Goal: Information Seeking & Learning: Check status

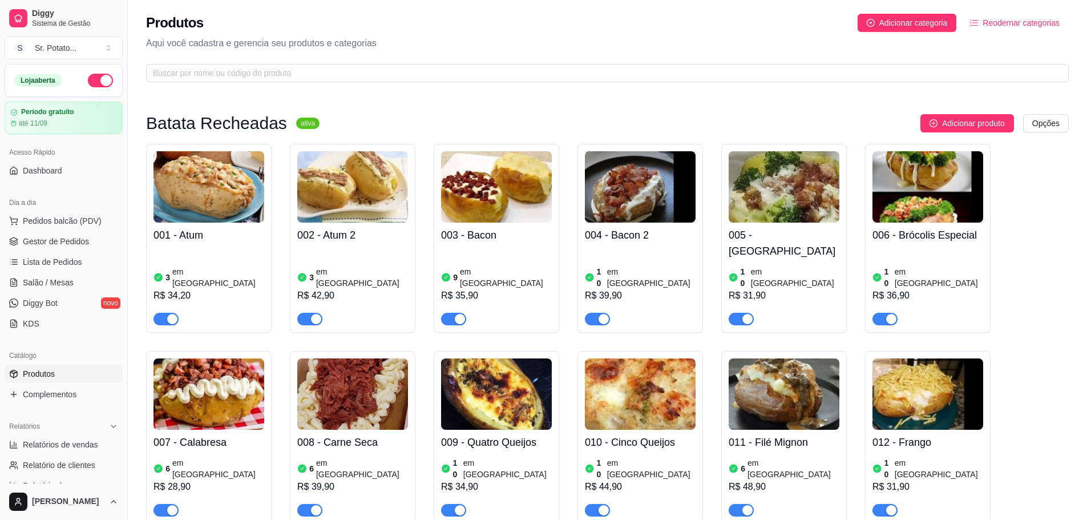
drag, startPoint x: 902, startPoint y: 3, endPoint x: 645, endPoint y: 100, distance: 274.6
click at [72, 256] on link "Lista de Pedidos" at bounding box center [64, 262] width 118 height 18
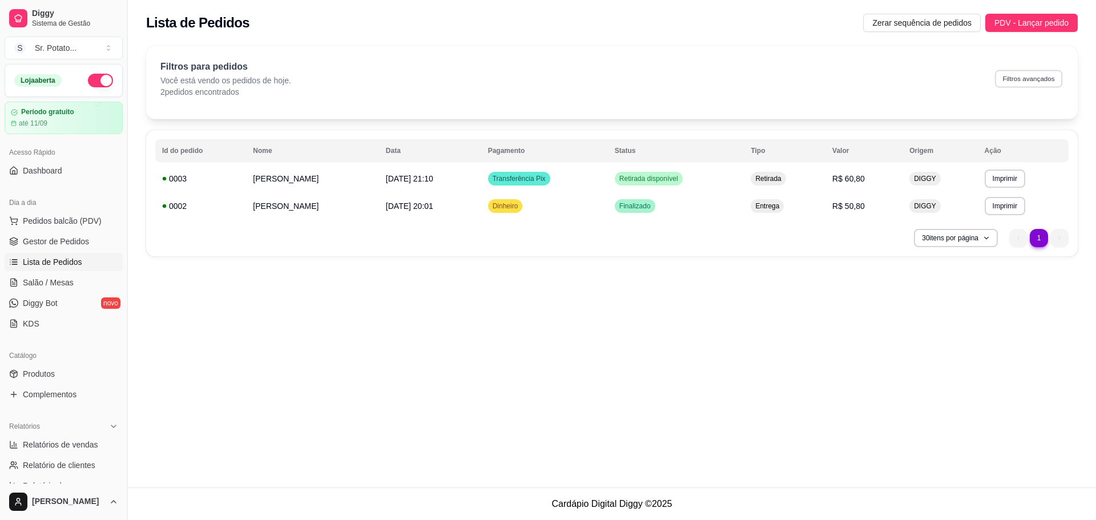
click at [1022, 82] on button "Filtros avançados" at bounding box center [1028, 79] width 67 height 18
select select "0"
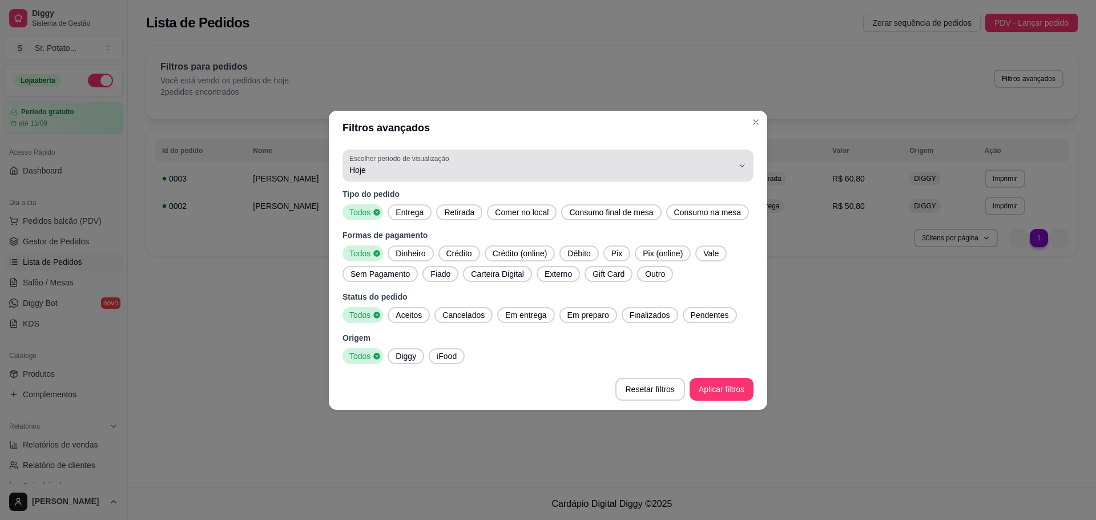
click at [426, 168] on span "Hoje" at bounding box center [541, 169] width 384 height 11
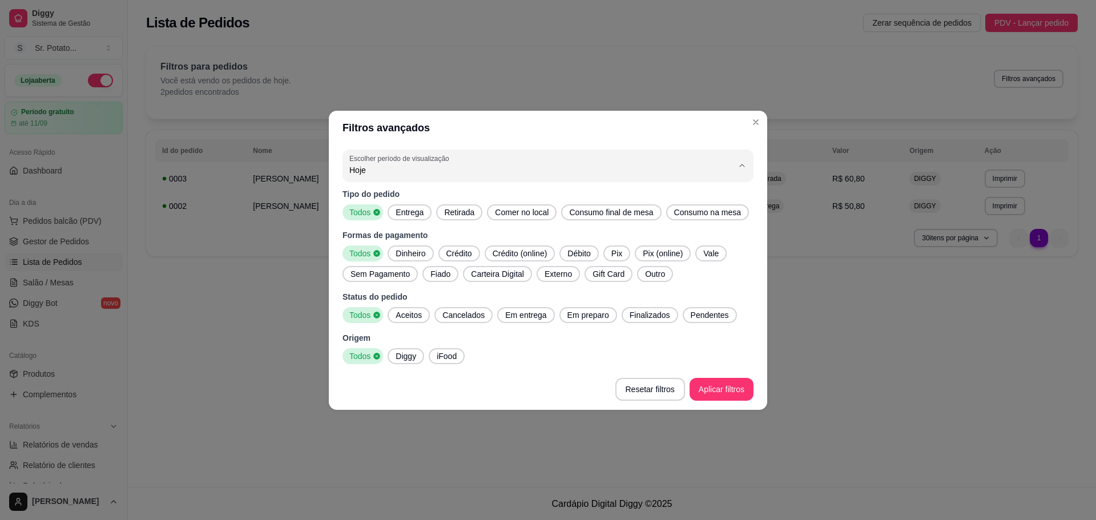
click at [426, 210] on li "Ontem" at bounding box center [548, 216] width 386 height 18
type input "1"
select select "1"
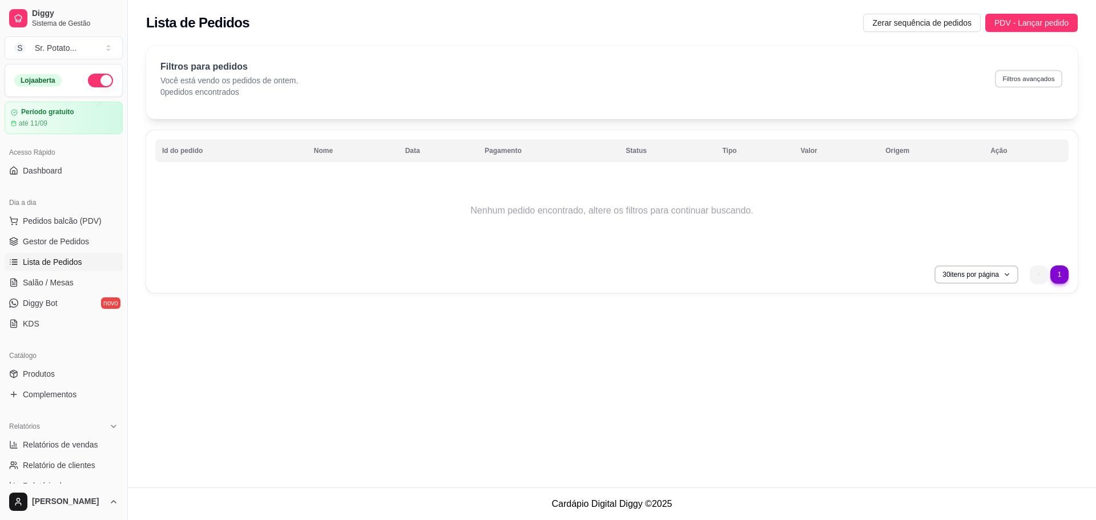
click at [1023, 80] on button "Filtros avançados" at bounding box center [1028, 79] width 67 height 18
select select "1"
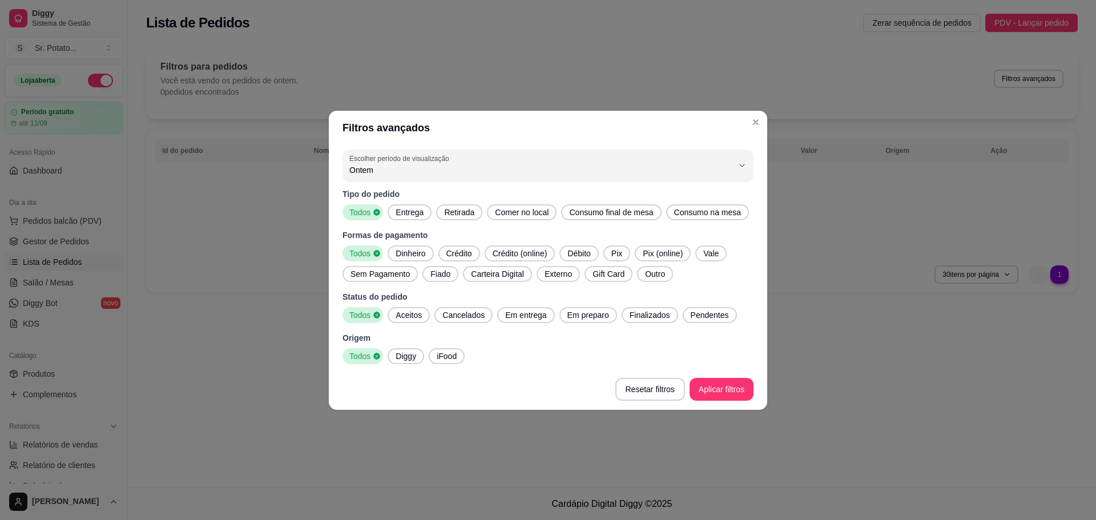
click at [367, 180] on button "Escolher período de visualização Ontem" at bounding box center [548, 166] width 411 height 32
click at [375, 198] on span "Hoje" at bounding box center [543, 196] width 366 height 11
type input "0"
select select "0"
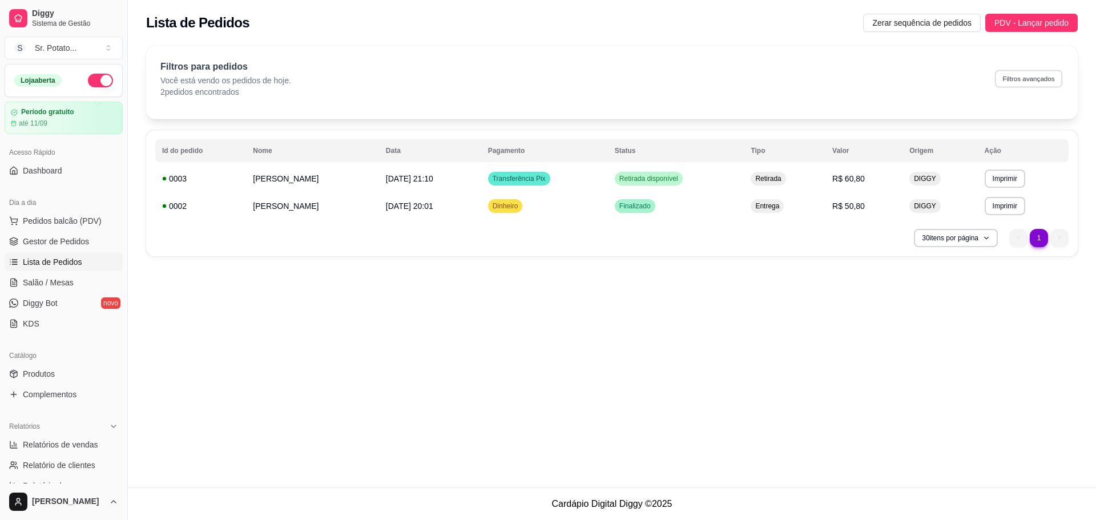
click at [1029, 84] on button "Filtros avançados" at bounding box center [1028, 79] width 67 height 18
select select "0"
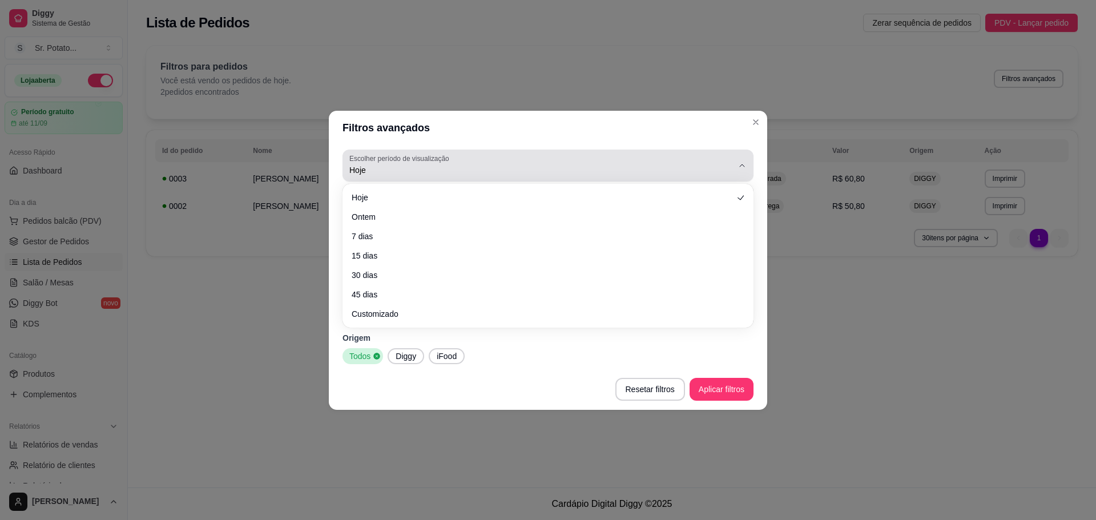
click at [473, 173] on span "Hoje" at bounding box center [541, 169] width 384 height 11
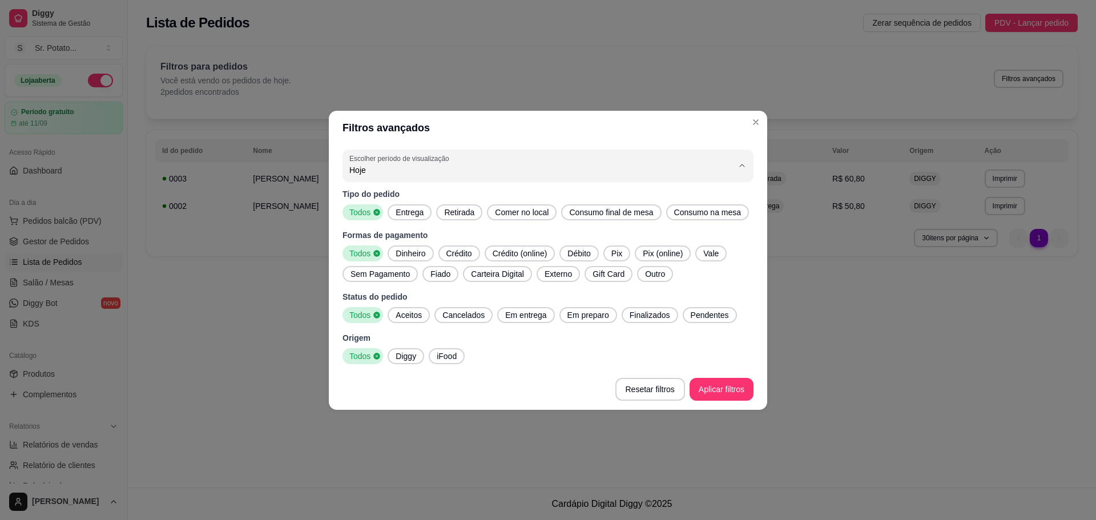
click at [421, 311] on span "Customizado" at bounding box center [543, 308] width 366 height 11
type input "-1"
select select "-1"
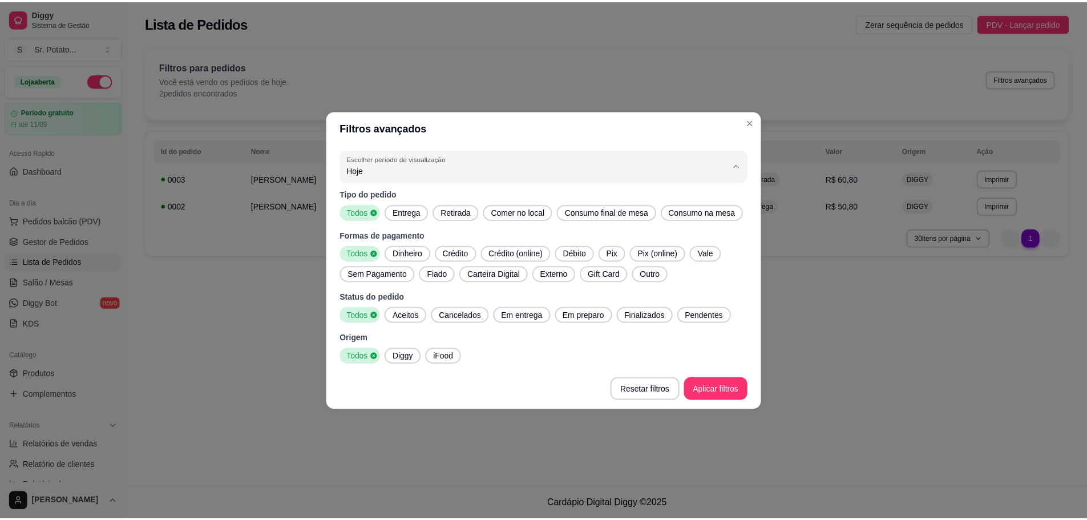
scroll to position [11, 0]
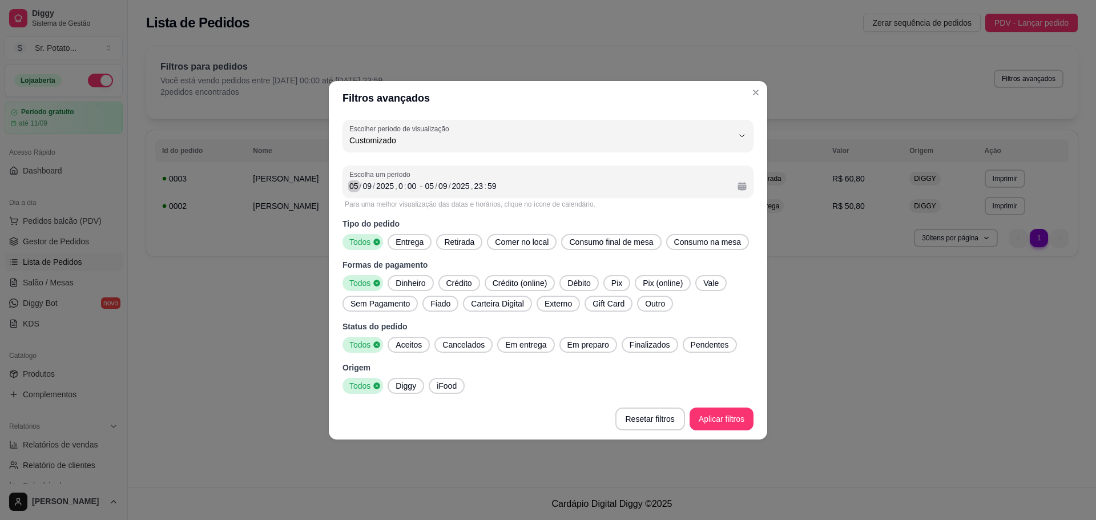
click at [356, 184] on div "05" at bounding box center [353, 185] width 11 height 11
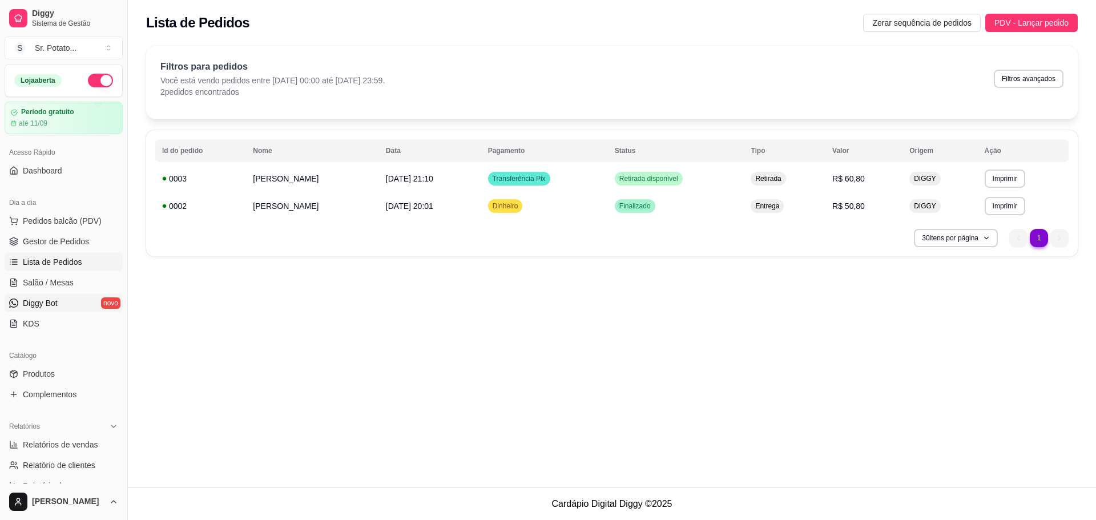
click at [49, 303] on span "Diggy Bot" at bounding box center [40, 302] width 35 height 11
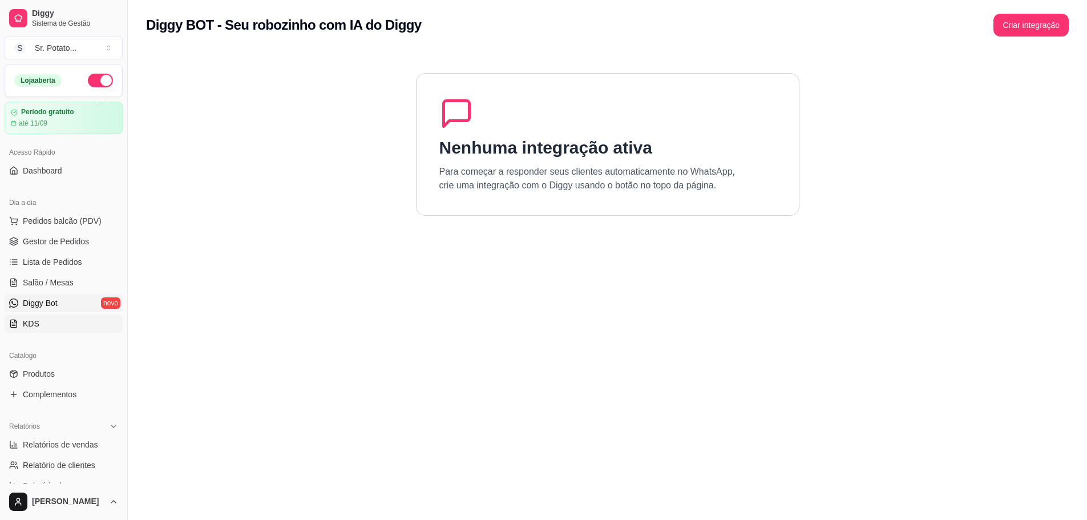
click at [57, 321] on link "KDS" at bounding box center [64, 324] width 118 height 18
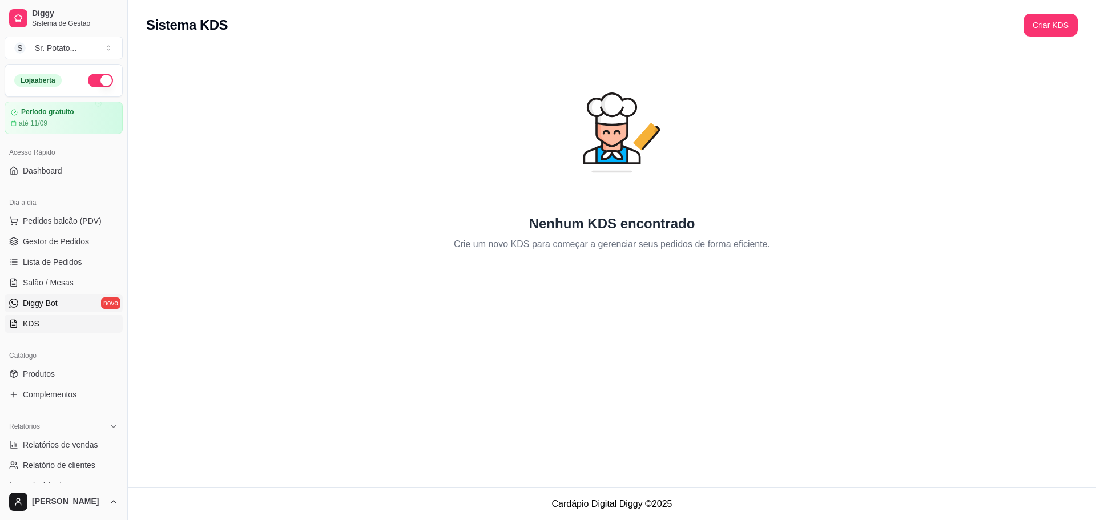
click at [55, 306] on span "Diggy Bot" at bounding box center [40, 302] width 35 height 11
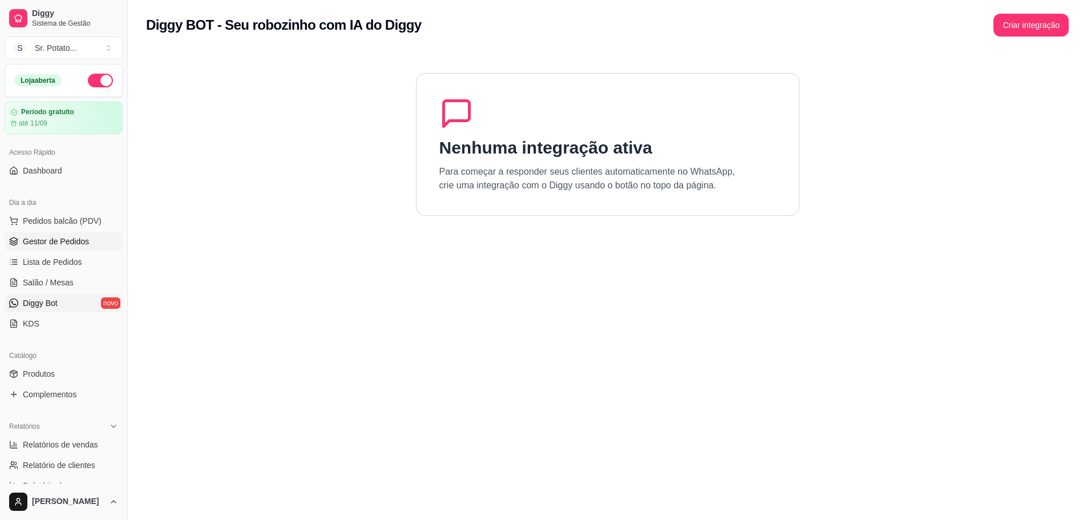
click at [76, 249] on link "Gestor de Pedidos" at bounding box center [64, 241] width 118 height 18
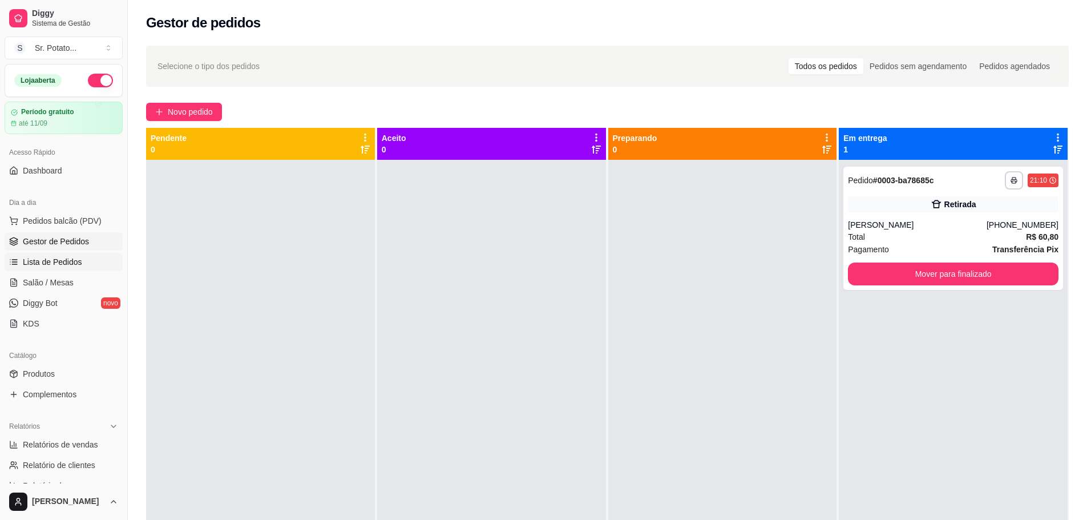
click at [88, 255] on link "Lista de Pedidos" at bounding box center [64, 262] width 118 height 18
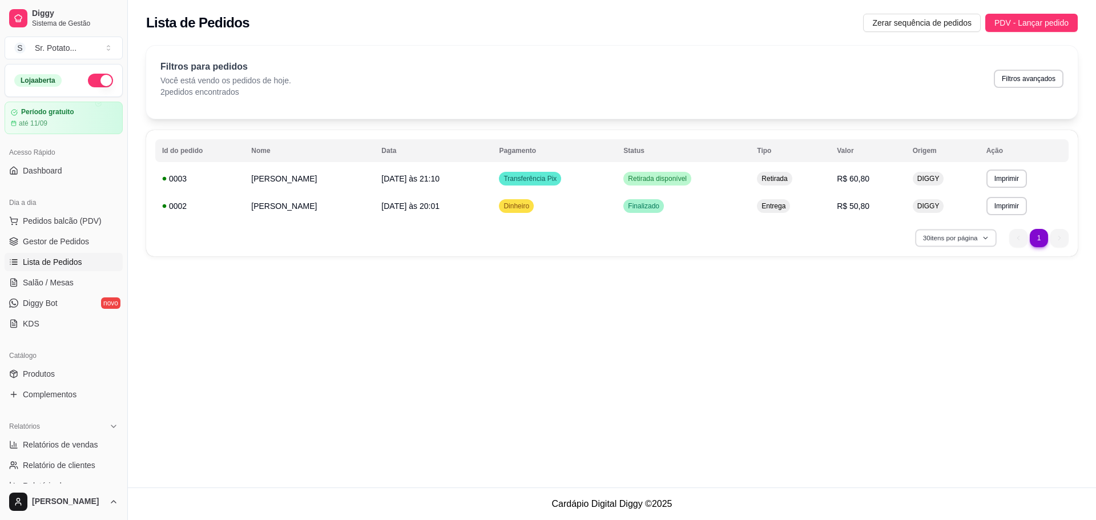
click at [967, 240] on button "30 itens por página" at bounding box center [955, 238] width 81 height 18
click at [1018, 75] on button "Filtros avançados" at bounding box center [1028, 79] width 67 height 18
select select "0"
click at [525, 183] on div "Transferência Pix" at bounding box center [530, 179] width 62 height 14
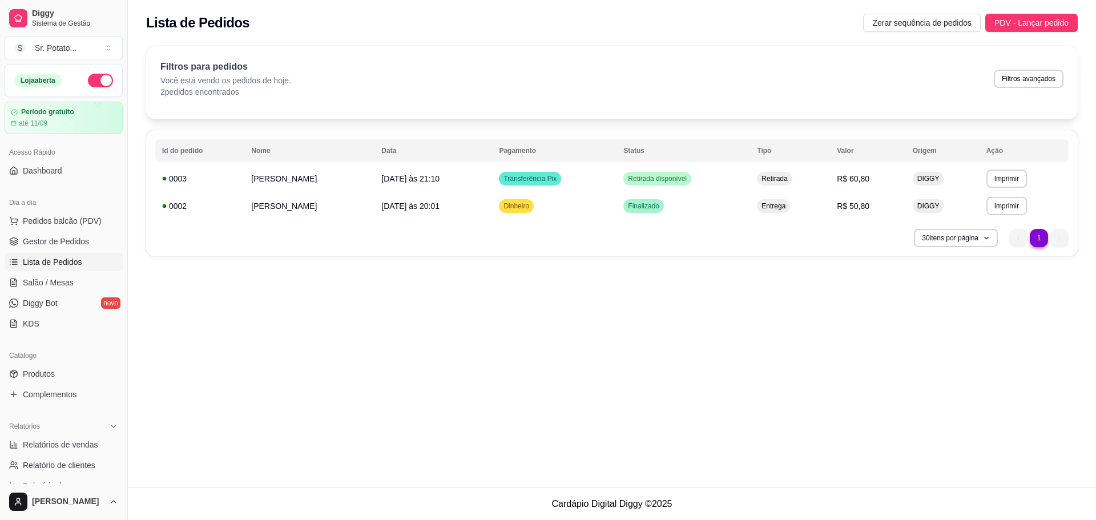
click at [525, 183] on button "Entrar em contato com o cliente" at bounding box center [468, 191] width 143 height 22
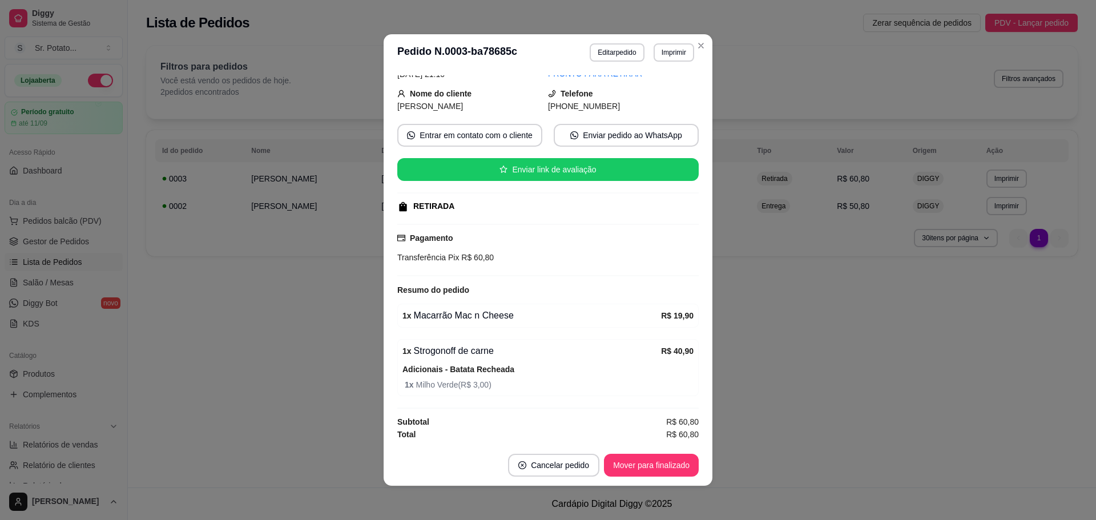
scroll to position [58, 0]
drag, startPoint x: 441, startPoint y: 257, endPoint x: 498, endPoint y: 257, distance: 57.1
click at [498, 257] on div "Transferência Pix R$ 60,80" at bounding box center [547, 257] width 301 height 13
click at [559, 323] on div "1 x Macarrão Mac n Cheese R$ 19,90" at bounding box center [547, 315] width 301 height 24
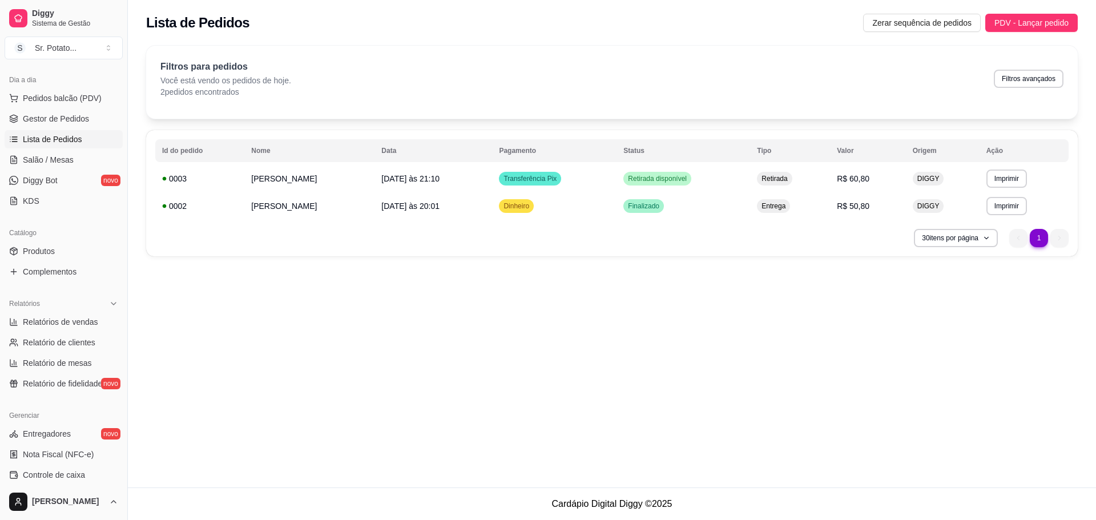
scroll to position [0, 0]
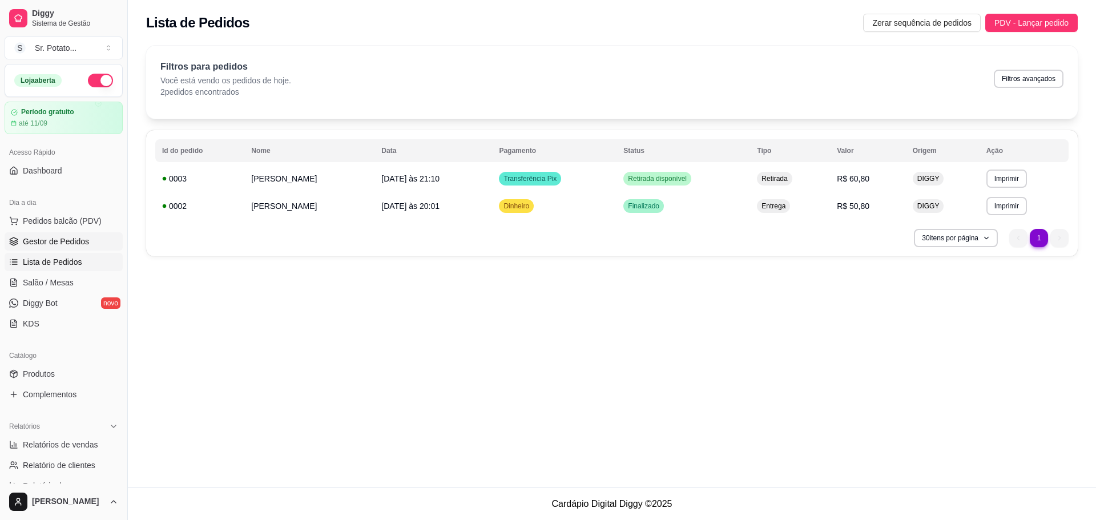
click at [83, 240] on span "Gestor de Pedidos" at bounding box center [56, 241] width 66 height 11
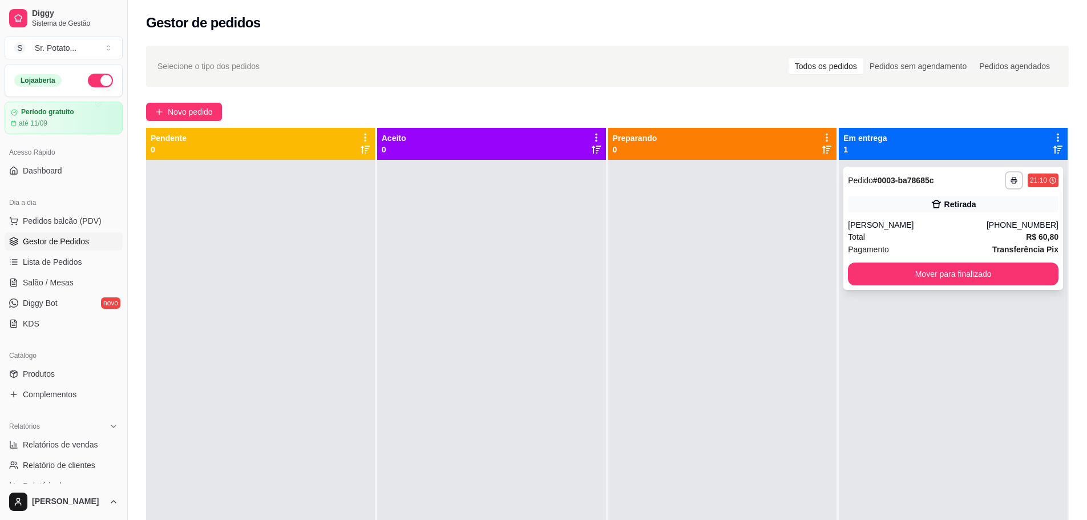
click at [941, 171] on div "**********" at bounding box center [954, 228] width 220 height 123
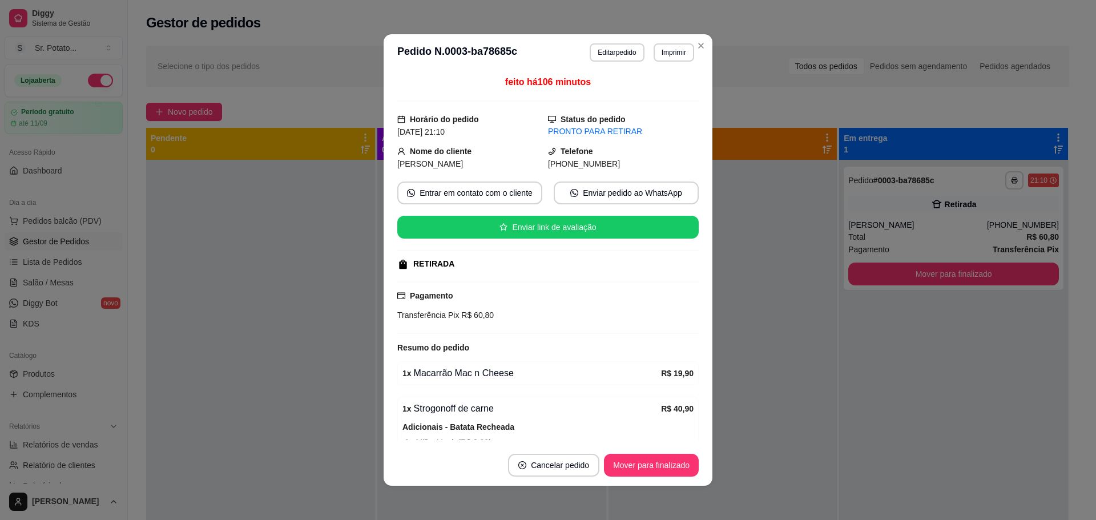
scroll to position [58, 0]
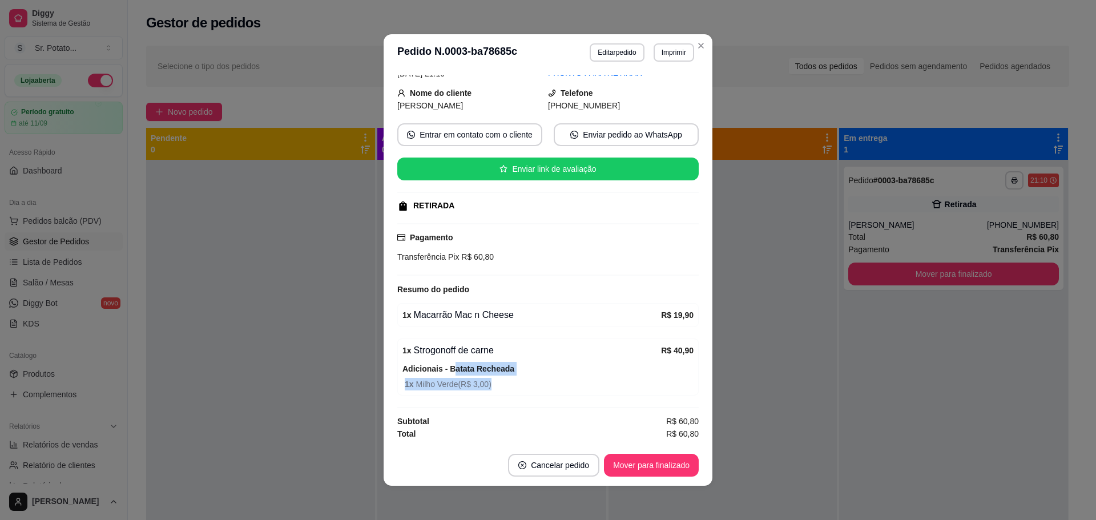
drag, startPoint x: 449, startPoint y: 370, endPoint x: 501, endPoint y: 382, distance: 52.6
click at [501, 382] on div "Adicionais - Batata Recheada 1 x Milho Verde ( R$ 3,00 )" at bounding box center [547, 376] width 291 height 29
click at [501, 382] on span "1 x Milho Verde ( R$ 3,00 )" at bounding box center [549, 384] width 289 height 13
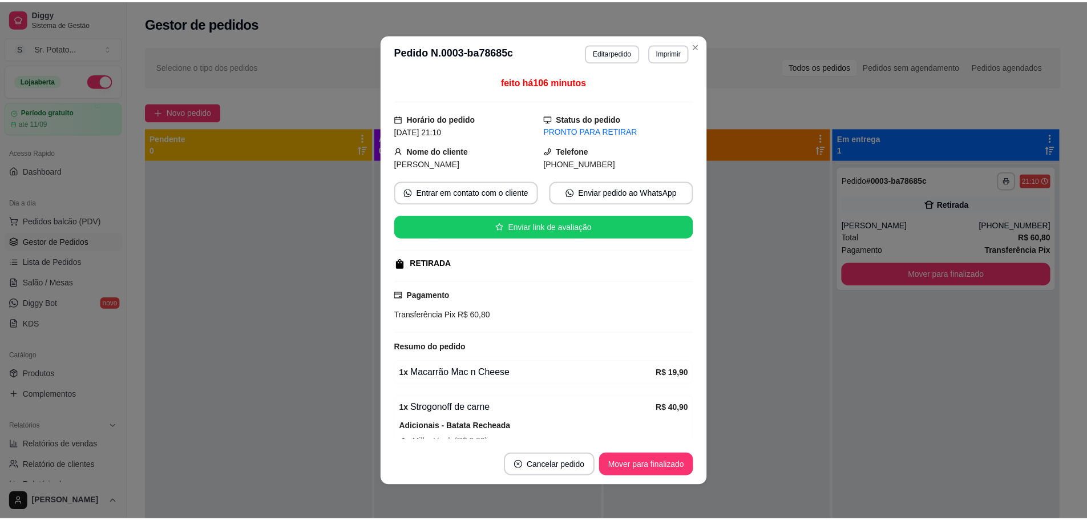
scroll to position [0, 0]
